Goal: Task Accomplishment & Management: Manage account settings

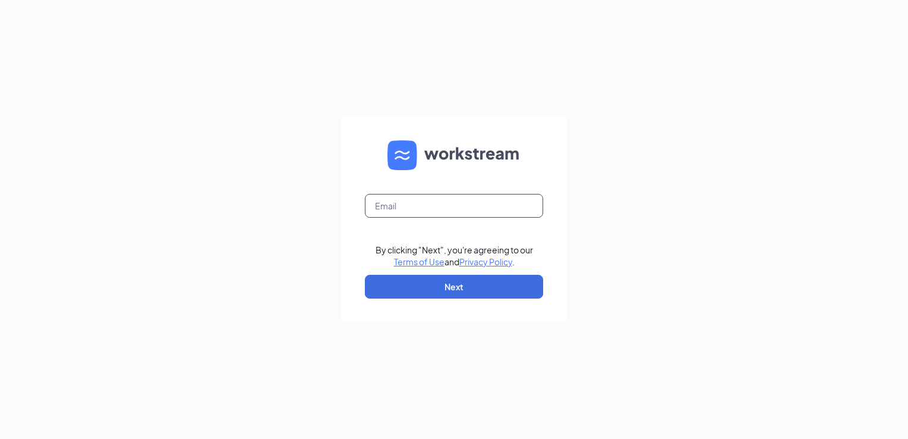
click at [380, 202] on input "text" at bounding box center [454, 206] width 178 height 24
type input "[EMAIL_ADDRESS][DOMAIN_NAME]"
click at [419, 279] on button "Next" at bounding box center [454, 287] width 178 height 24
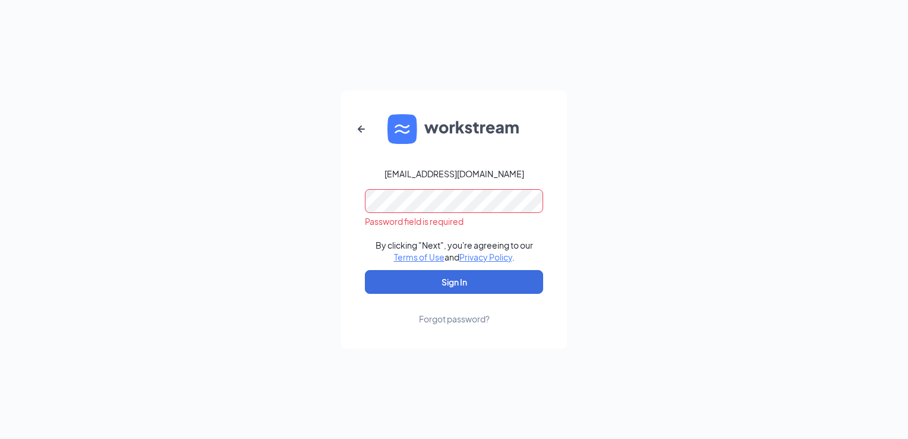
click at [427, 320] on div "Forgot password?" at bounding box center [454, 319] width 71 height 12
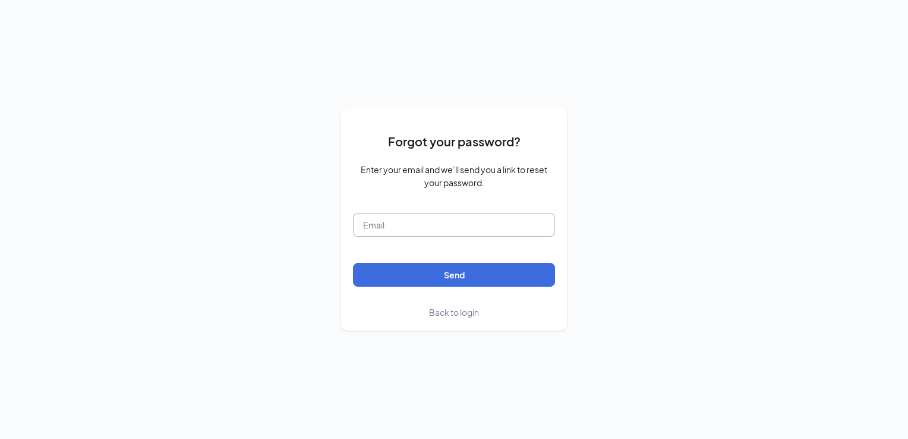
click at [468, 227] on input "text" at bounding box center [454, 225] width 202 height 24
type input "[EMAIL_ADDRESS][DOMAIN_NAME]"
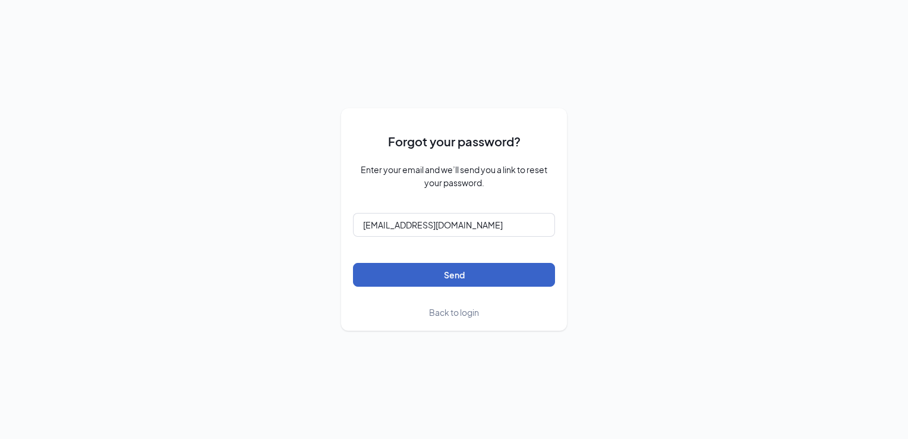
click at [441, 277] on button "Send" at bounding box center [454, 275] width 202 height 24
